Goal: Answer question/provide support

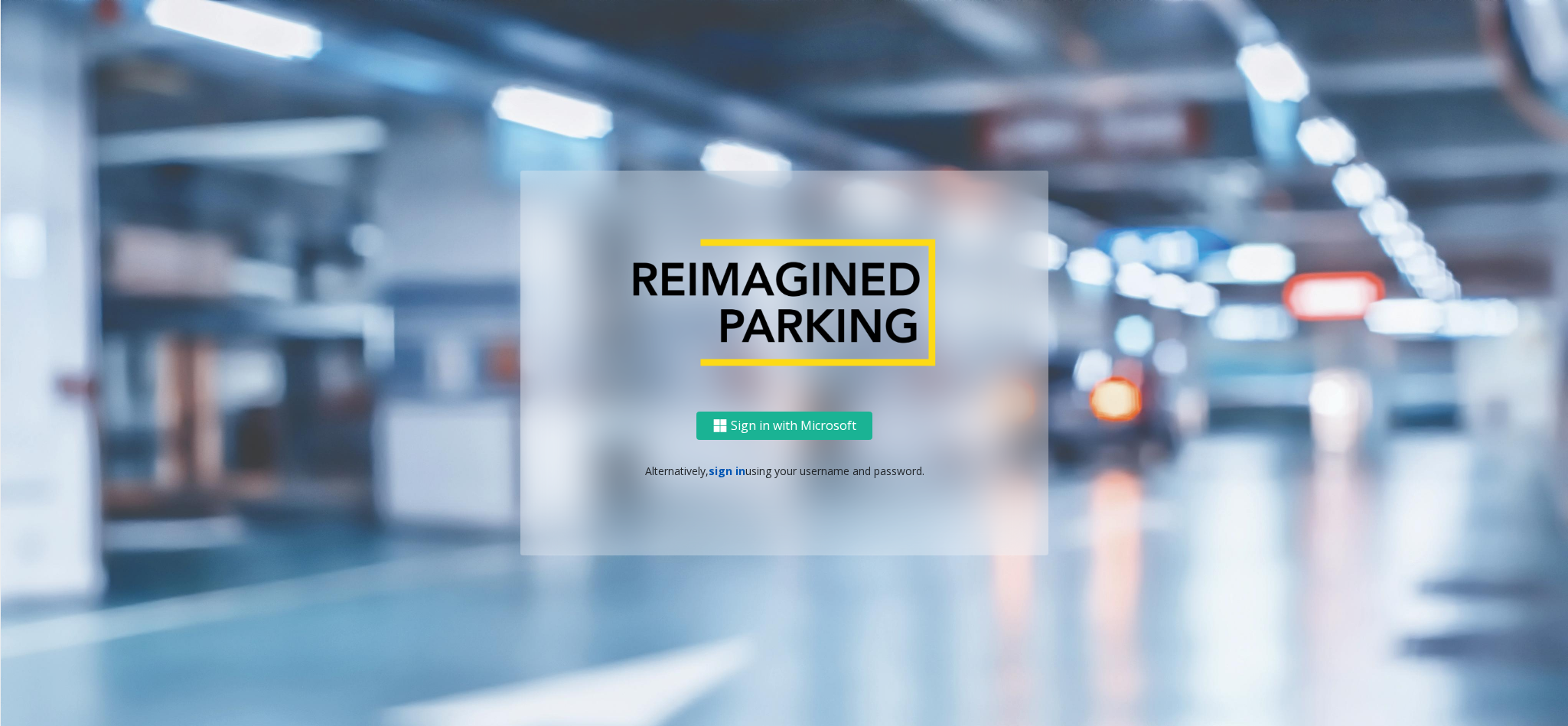
drag, startPoint x: 0, startPoint y: 0, endPoint x: 725, endPoint y: 470, distance: 864.0
click at [725, 470] on link "sign in" at bounding box center [726, 470] width 36 height 14
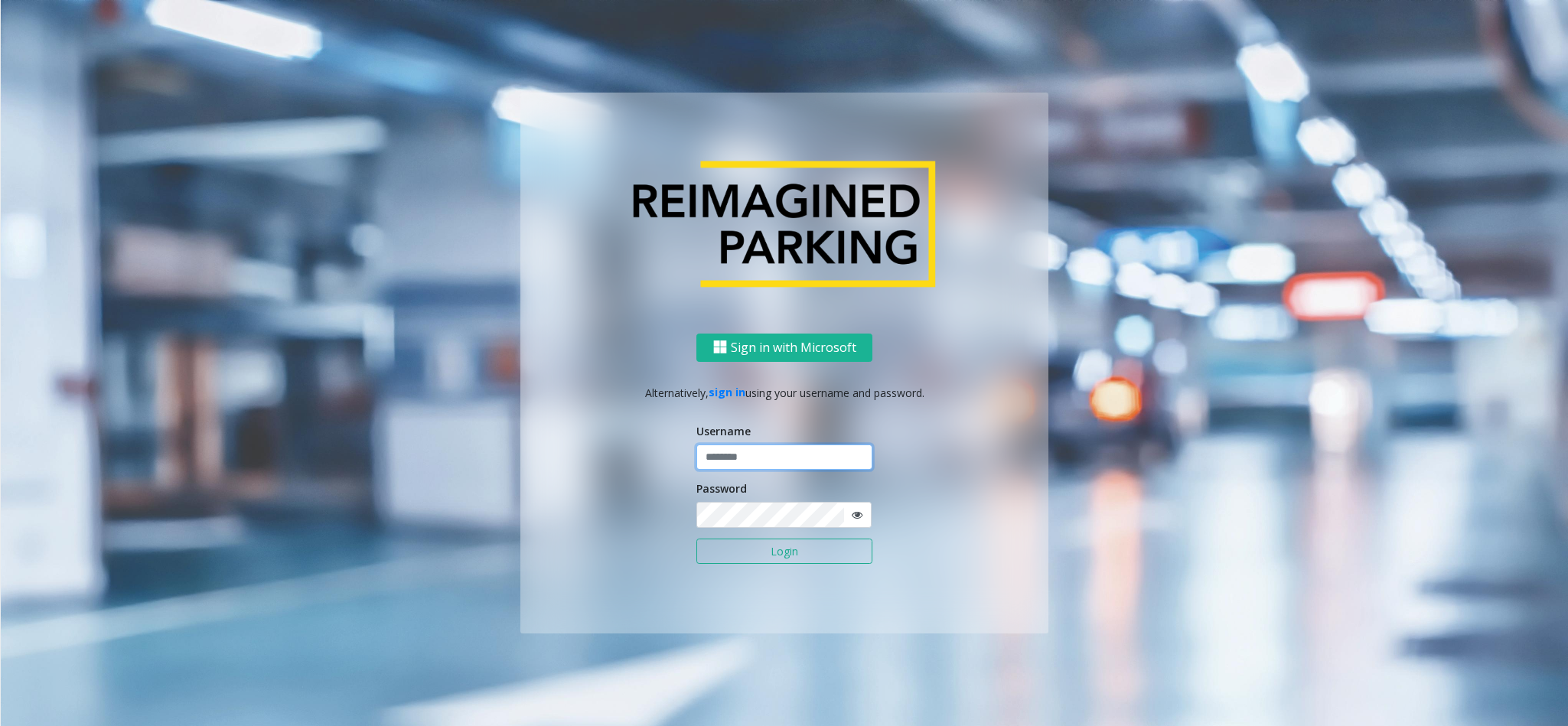
type input "**********"
click at [790, 551] on button "Login" at bounding box center [784, 552] width 176 height 26
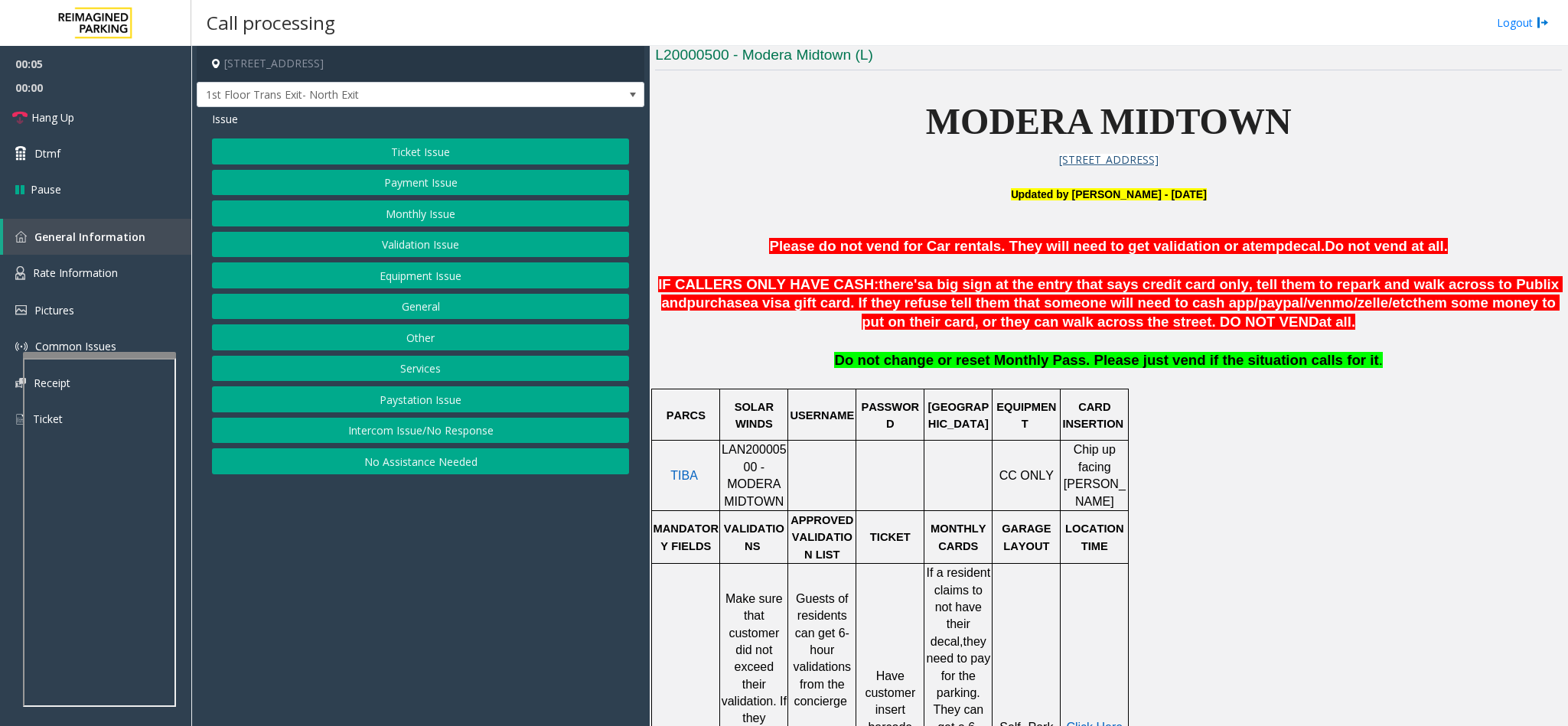
scroll to position [459, 0]
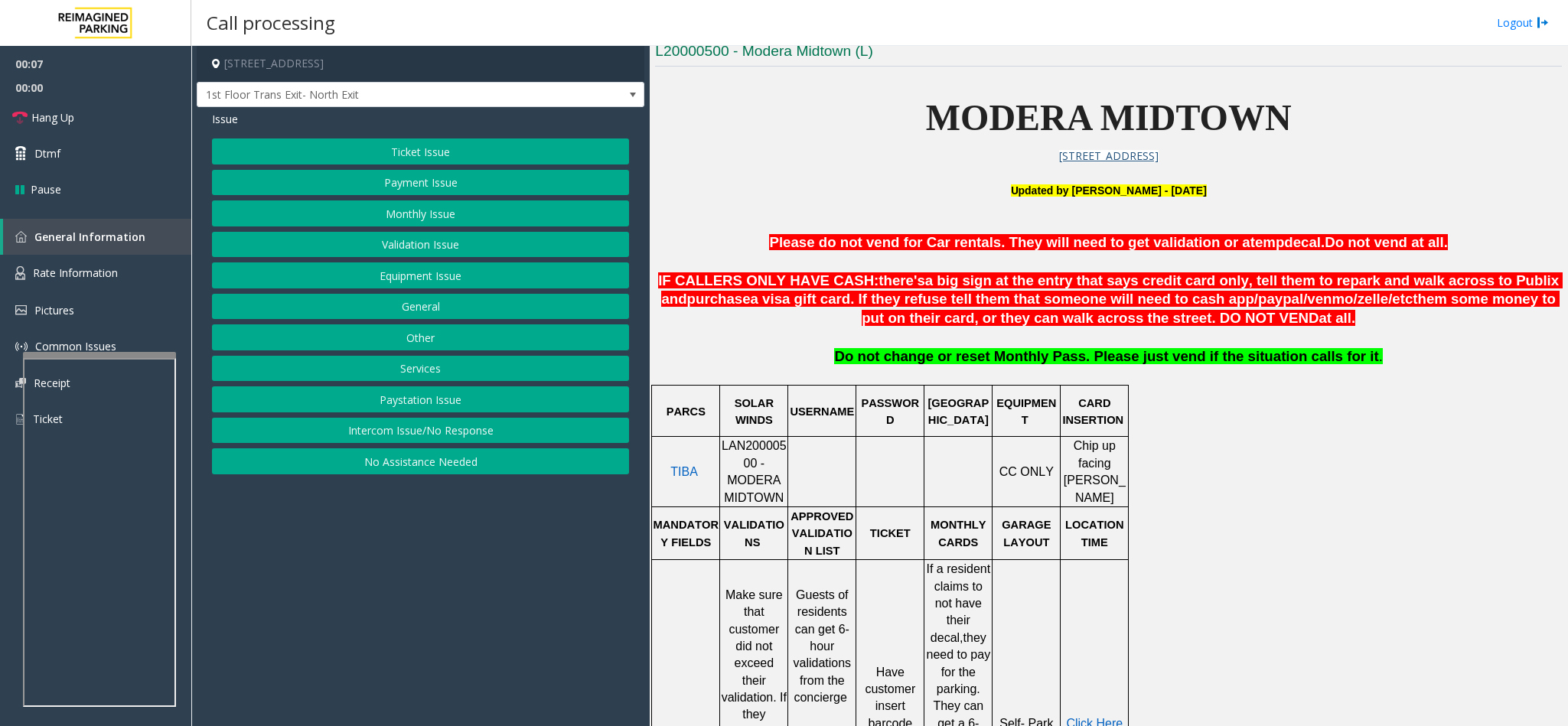
click at [442, 427] on button "Intercom Issue/No Response" at bounding box center [420, 431] width 417 height 26
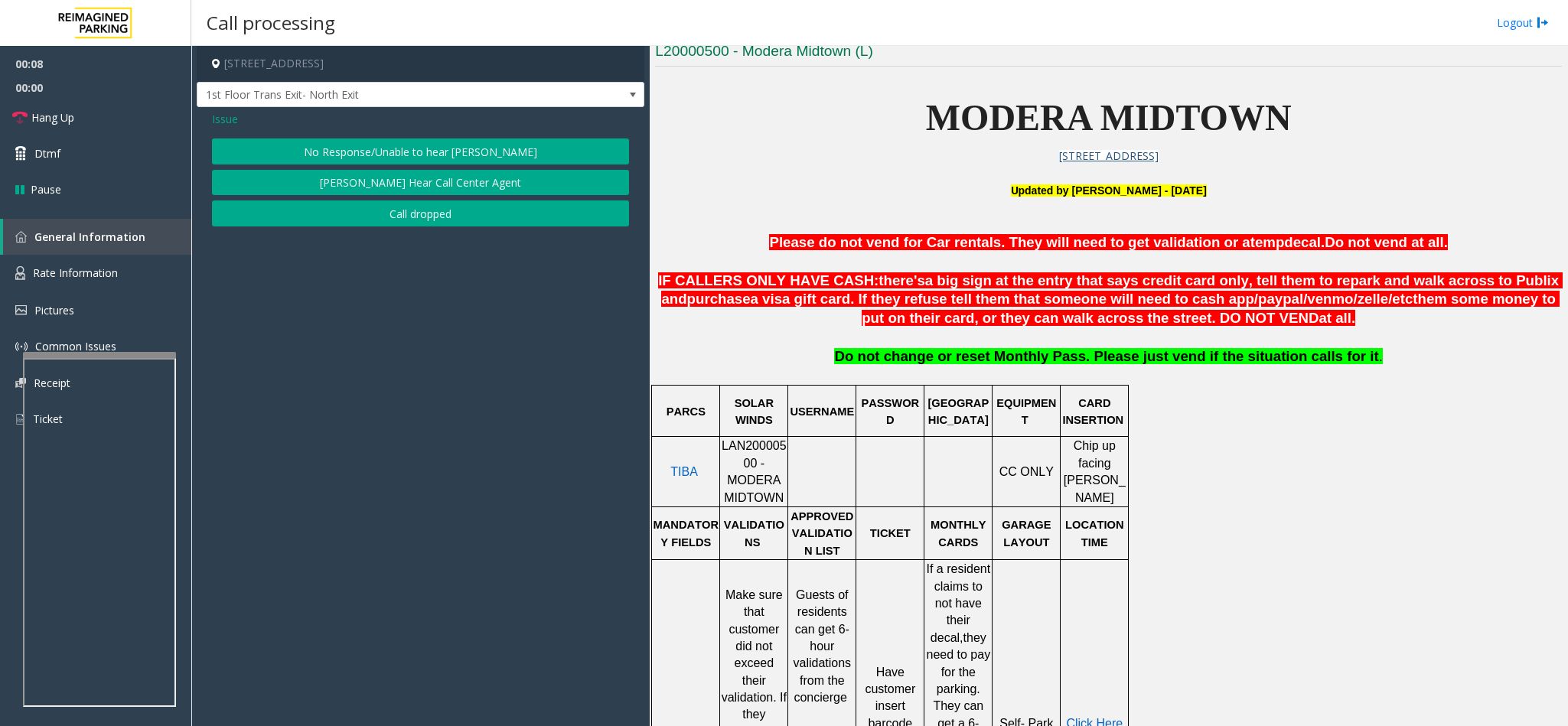
click at [355, 149] on button "No Response/Unable to hear [PERSON_NAME]" at bounding box center [420, 151] width 417 height 26
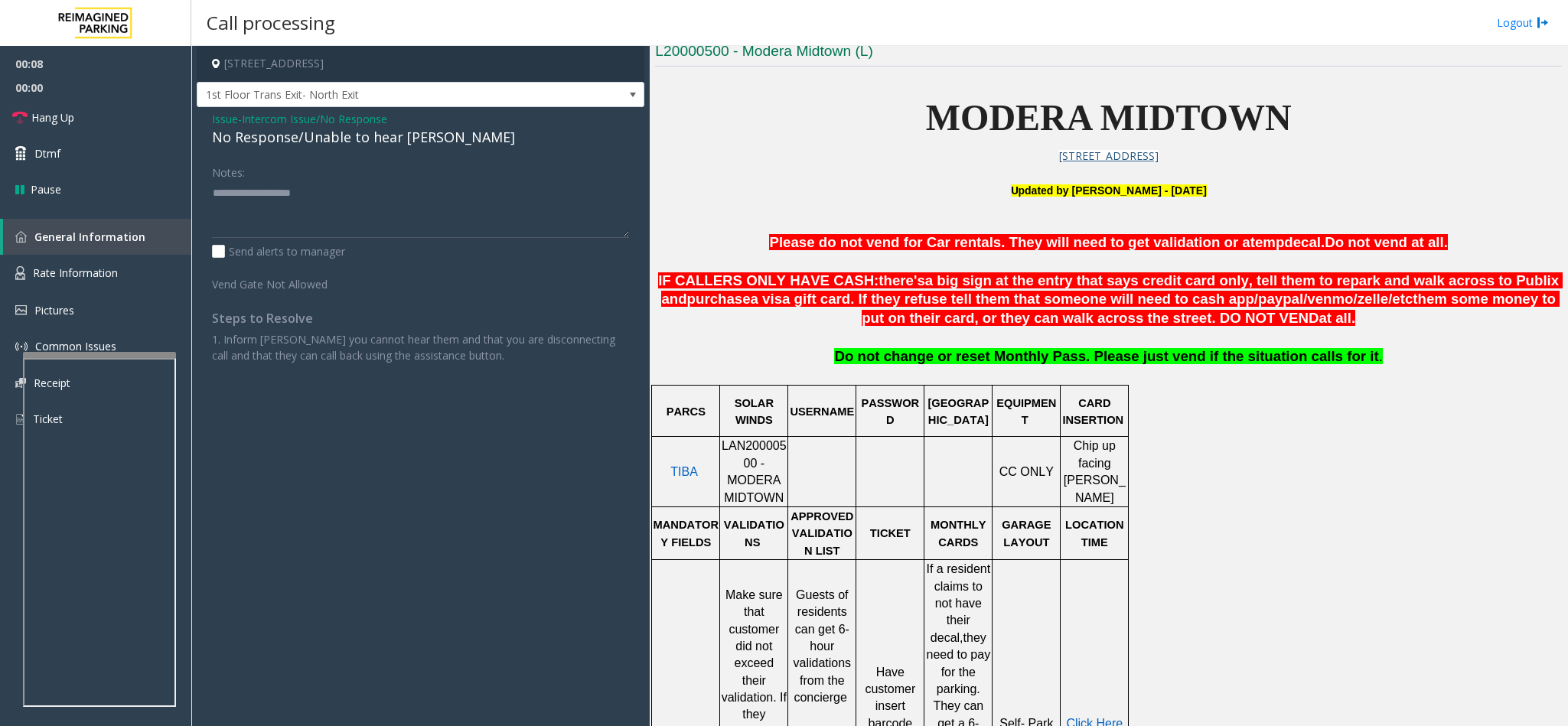
click at [320, 140] on div "No Response/Unable to hear [PERSON_NAME]" at bounding box center [420, 137] width 417 height 20
click at [407, 184] on textarea at bounding box center [420, 209] width 417 height 58
type textarea "**********"
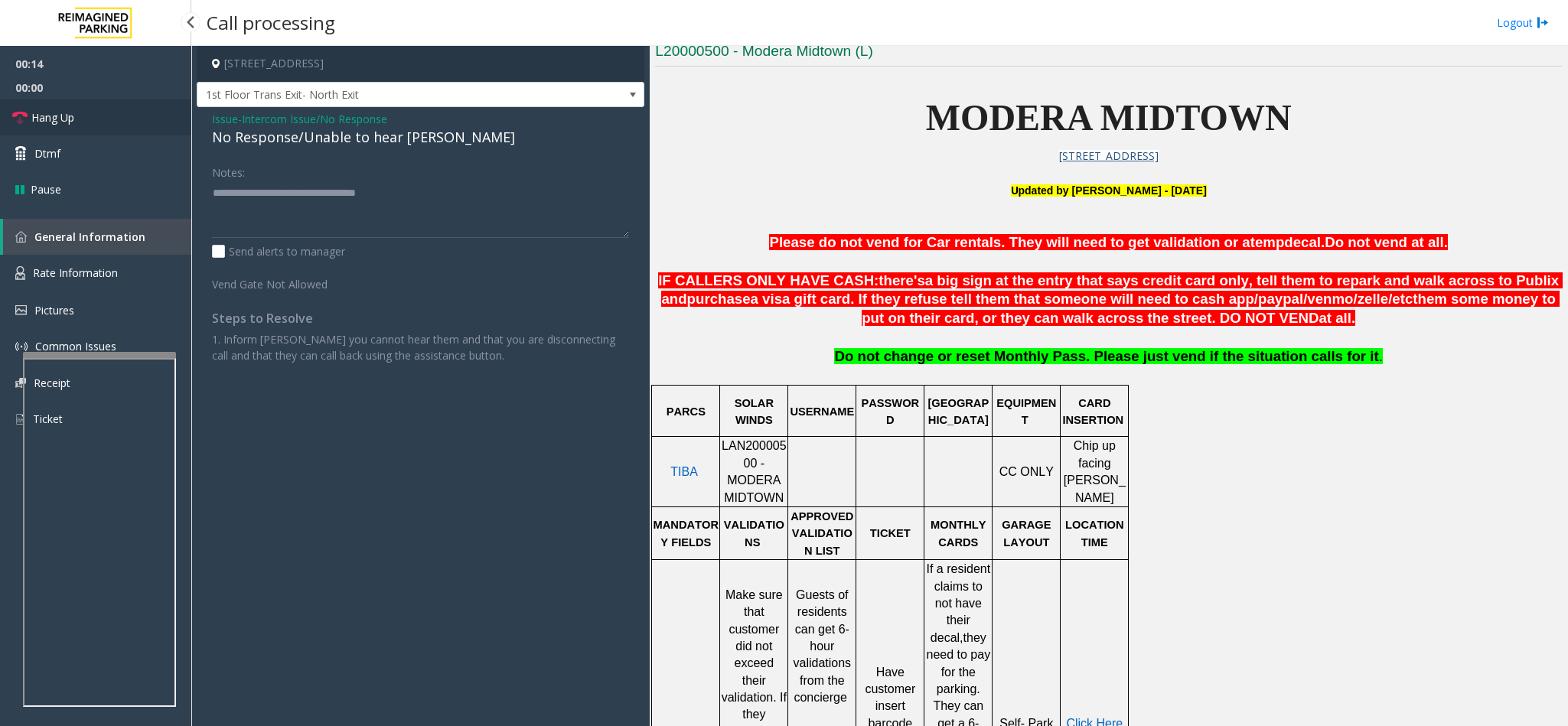
click at [87, 107] on link "Hang Up" at bounding box center [96, 118] width 191 height 36
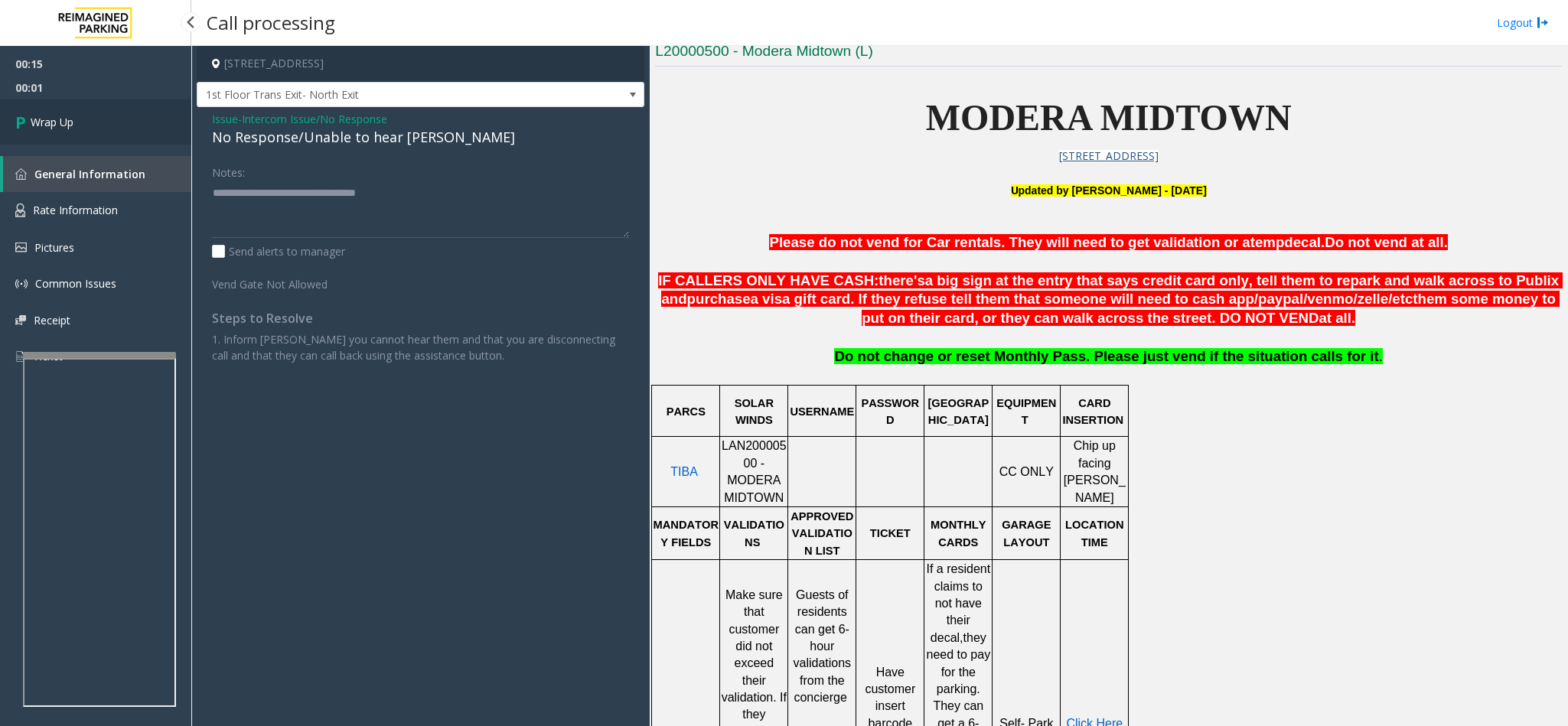
click at [99, 111] on link "Wrap Up" at bounding box center [96, 122] width 191 height 45
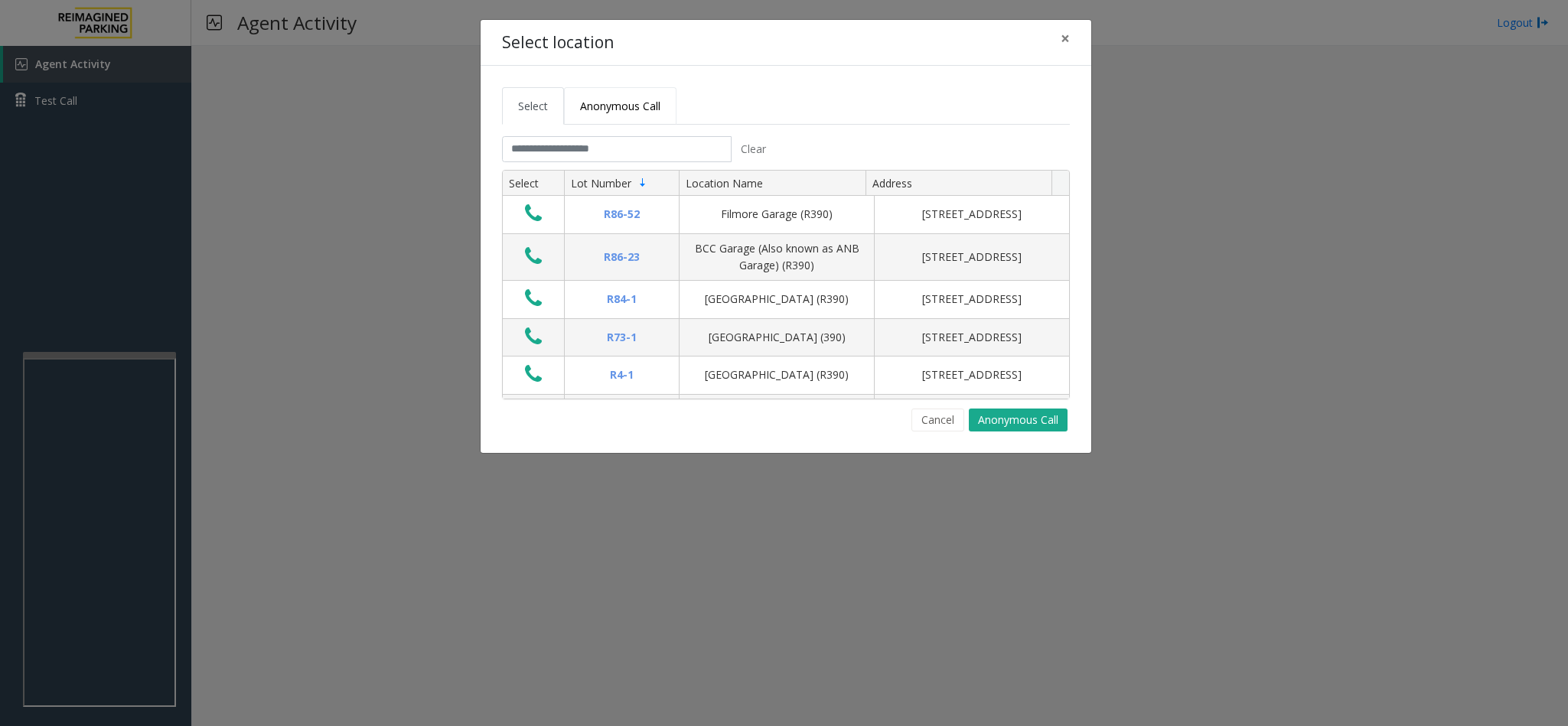
click at [620, 101] on span "Anonymous Call" at bounding box center [619, 106] width 80 height 14
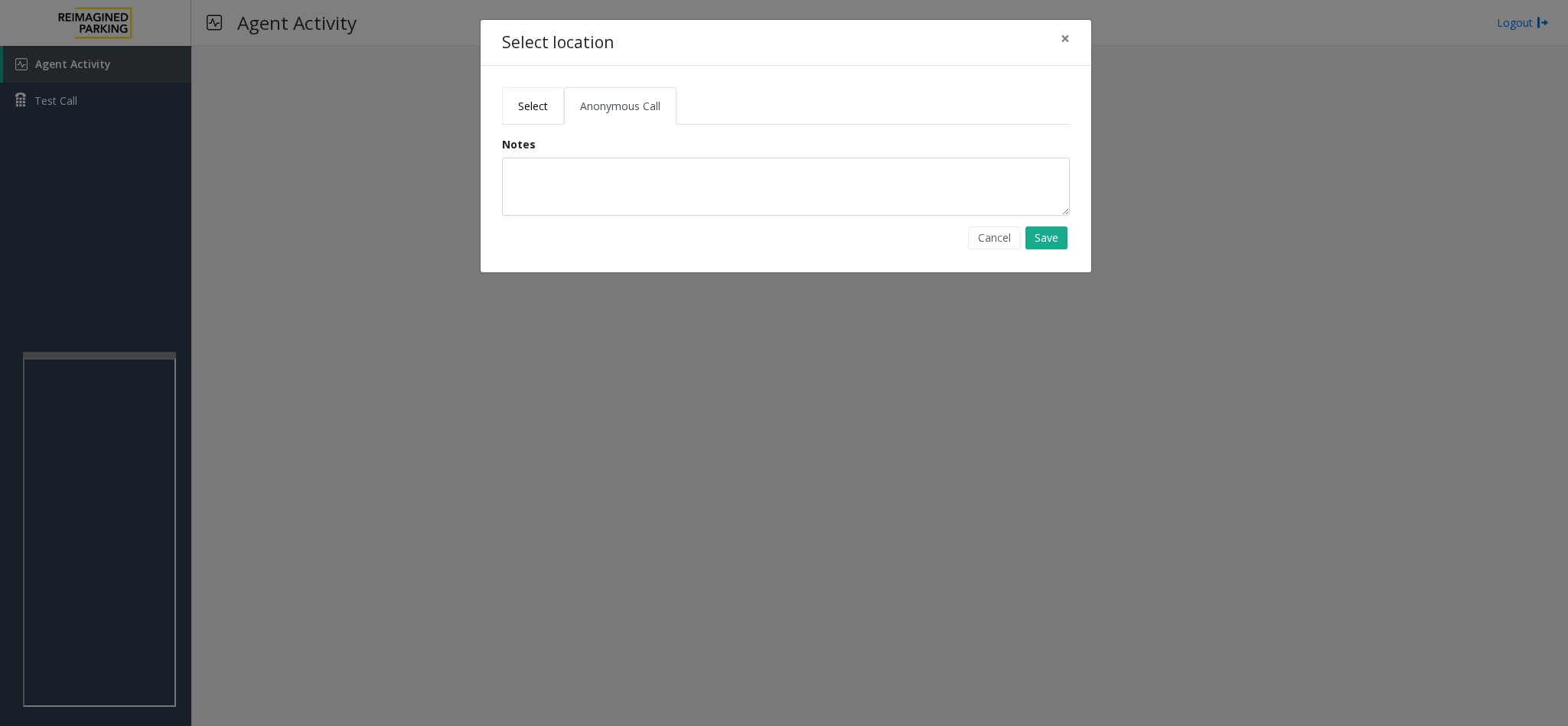
click at [532, 104] on span "Select" at bounding box center [532, 106] width 30 height 14
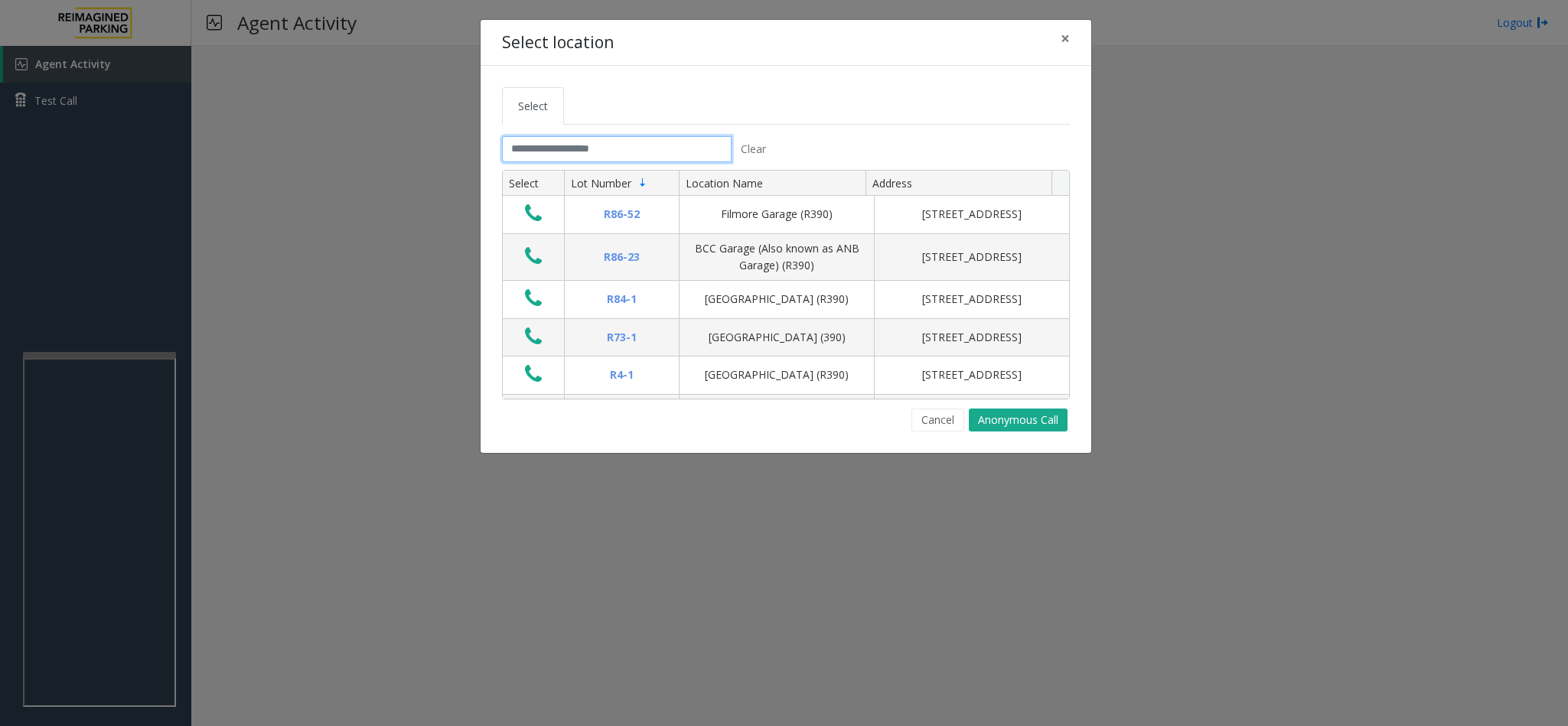
click at [552, 149] on input "text" at bounding box center [616, 149] width 229 height 26
click at [905, 423] on div "Cancel Anonymous Call" at bounding box center [785, 420] width 568 height 23
click at [916, 421] on button "Cancel" at bounding box center [938, 420] width 52 height 23
